Goal: Task Accomplishment & Management: Manage account settings

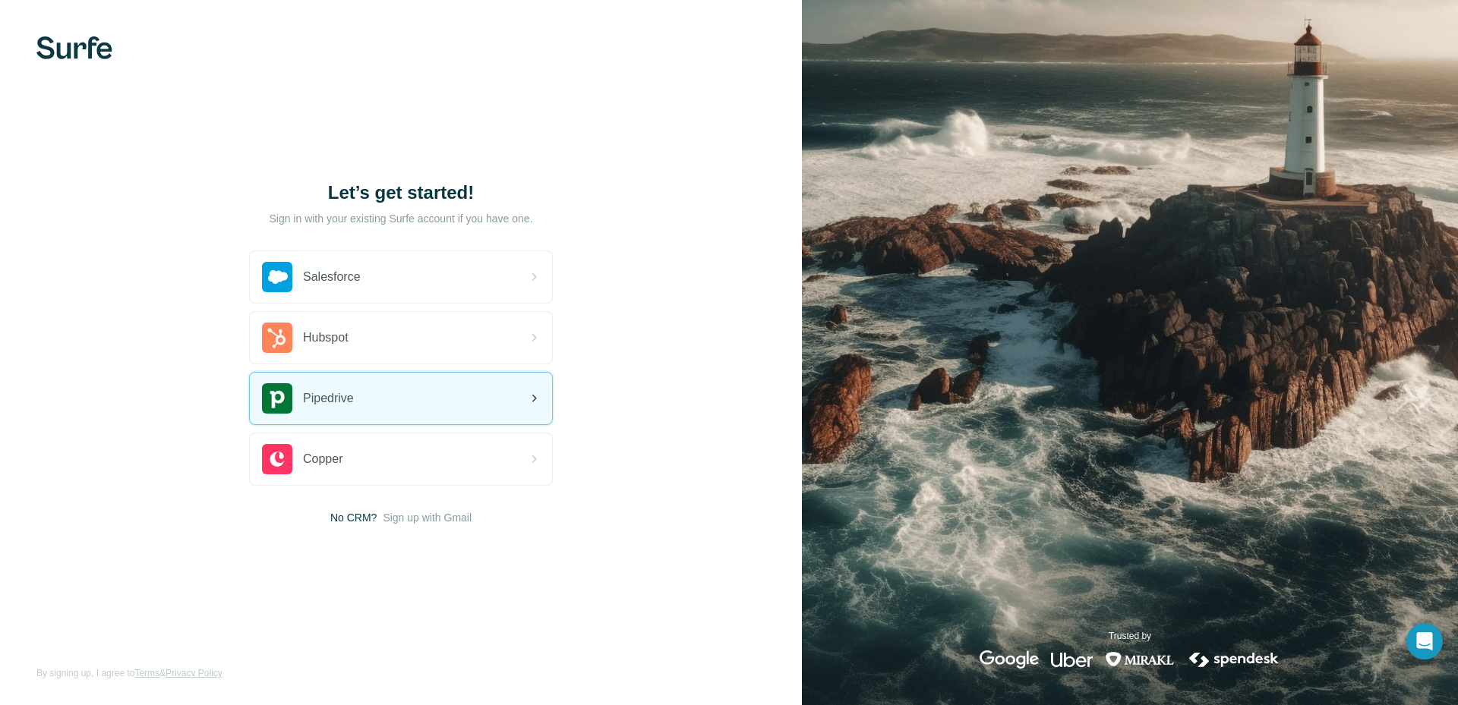
click at [397, 389] on div "Pipedrive" at bounding box center [401, 399] width 302 height 52
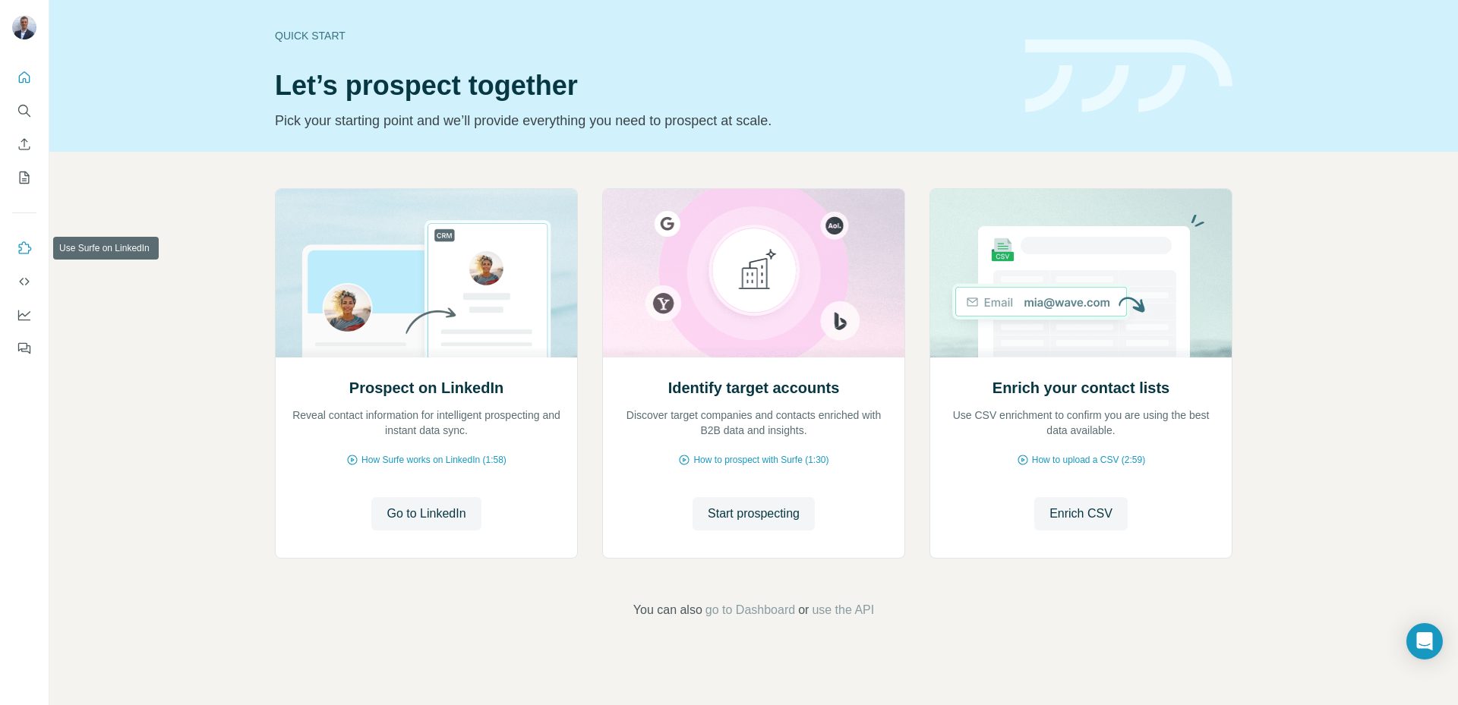
click at [21, 241] on icon "Use Surfe on LinkedIn" at bounding box center [24, 248] width 15 height 15
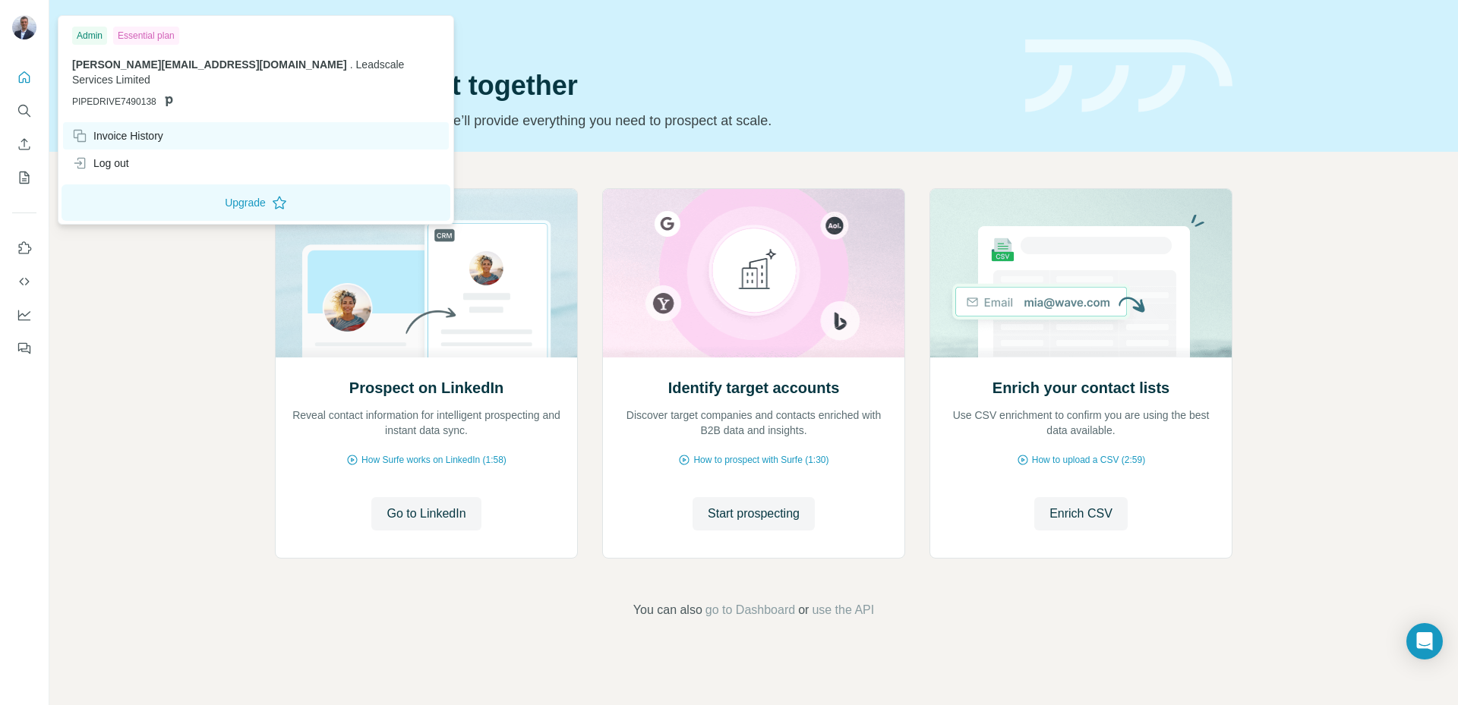
click at [131, 128] on div "Invoice History" at bounding box center [117, 135] width 91 height 15
